Goal: Find specific page/section: Find specific page/section

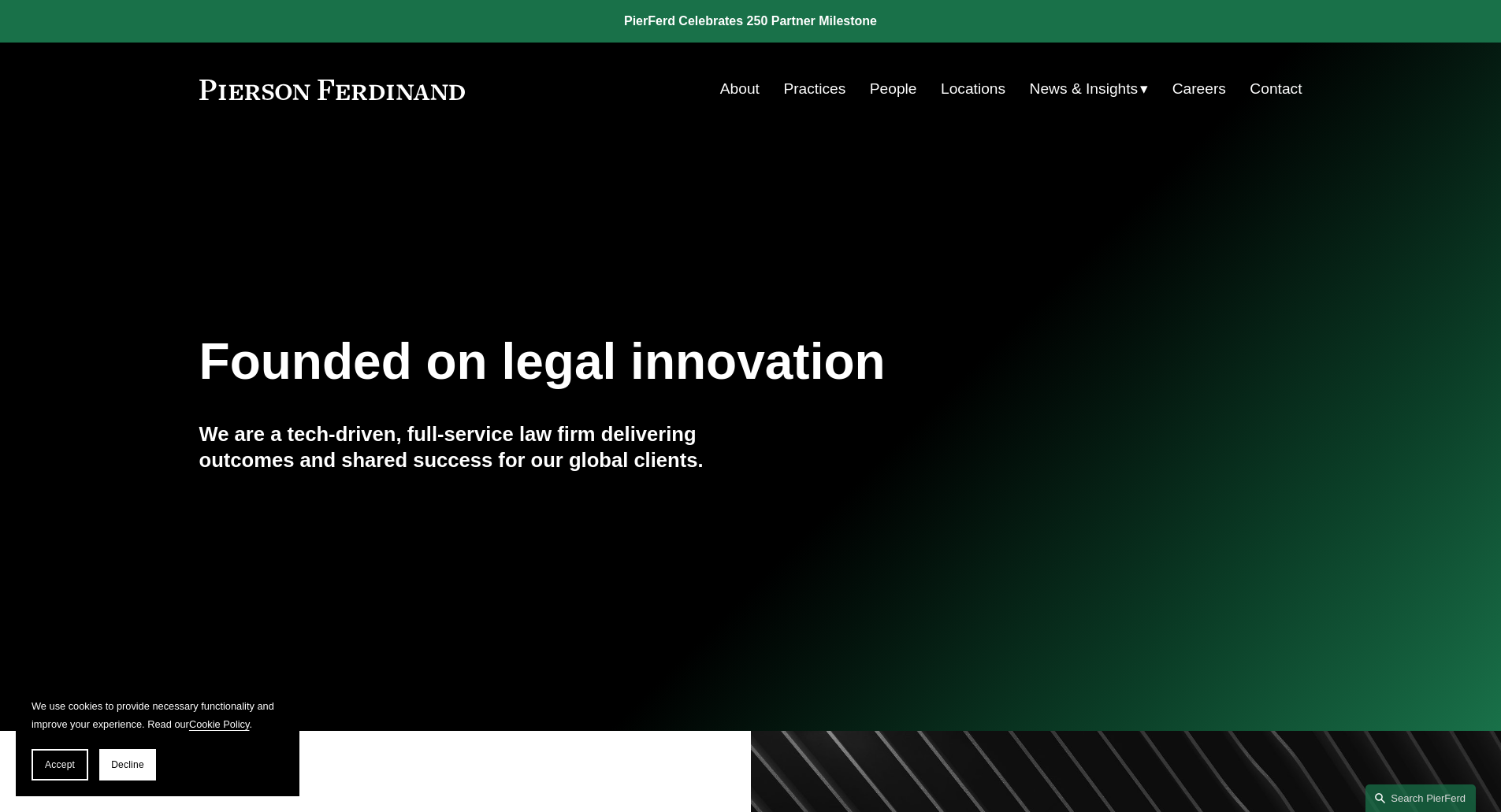
click at [947, 89] on link "Locations" at bounding box center [973, 89] width 65 height 30
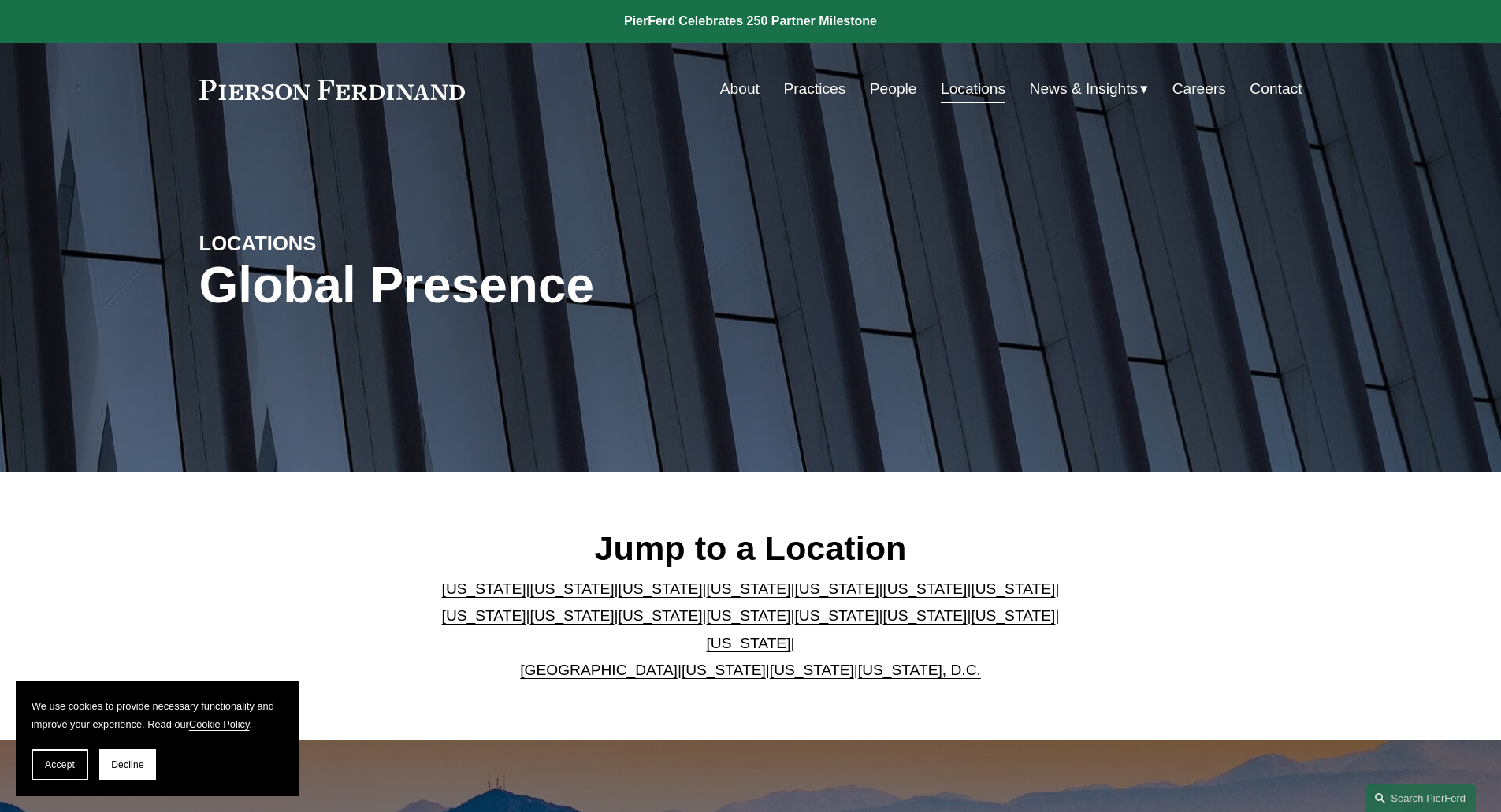
click at [892, 84] on link "People" at bounding box center [893, 89] width 47 height 30
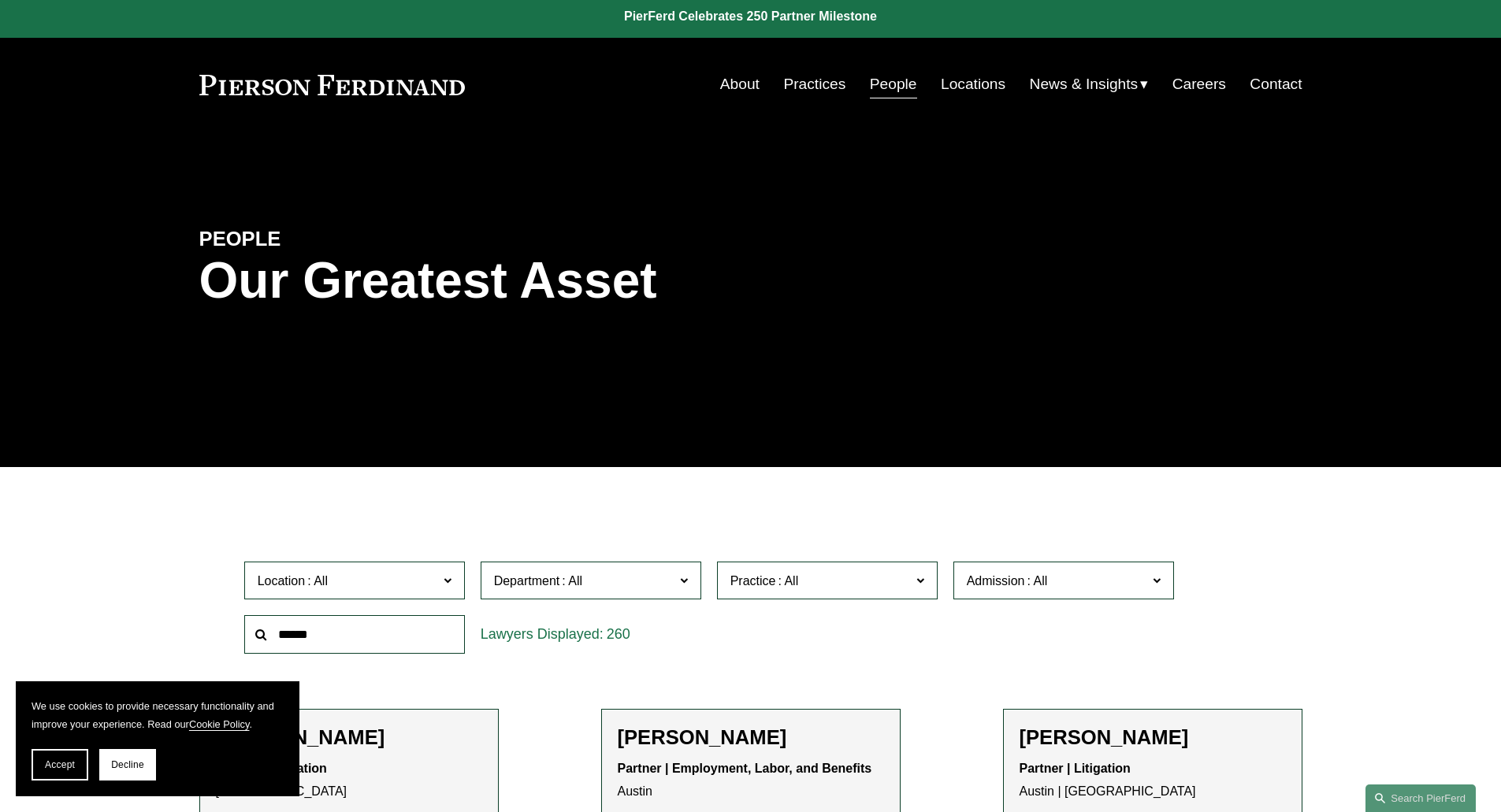
scroll to position [79, 0]
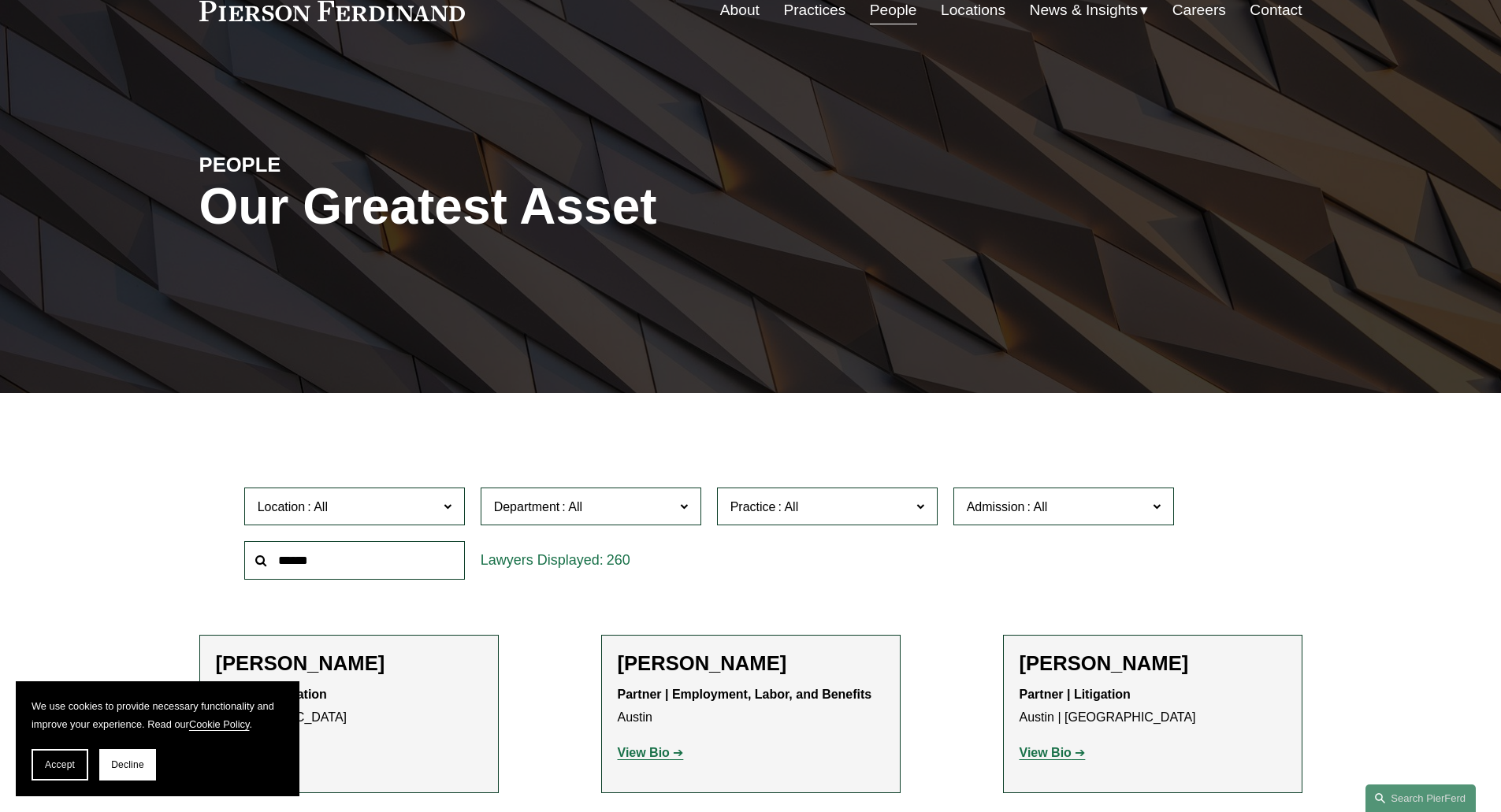
click at [364, 568] on input "text" at bounding box center [354, 561] width 221 height 39
type input "********"
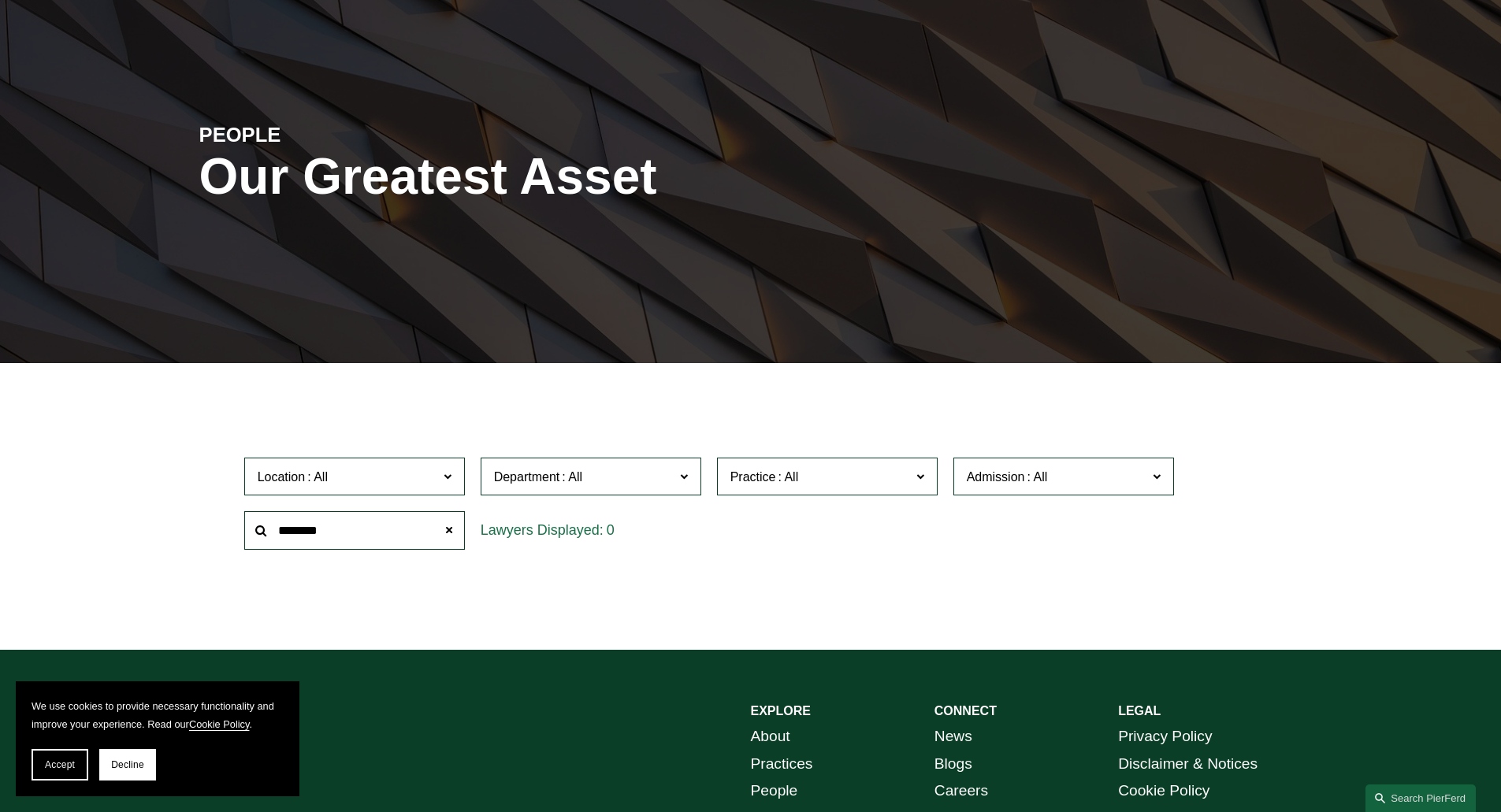
scroll to position [0, 0]
